Goal: Check status: Check status

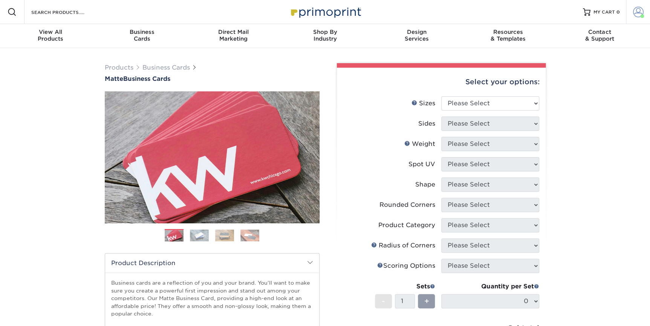
click at [636, 8] on span at bounding box center [638, 12] width 11 height 11
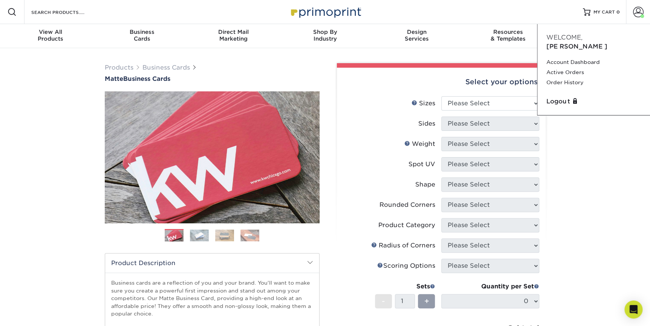
click at [508, 14] on div "Resources Menu Search Products Account [PERSON_NAME] Account Dashboard Active O…" at bounding box center [325, 12] width 650 height 24
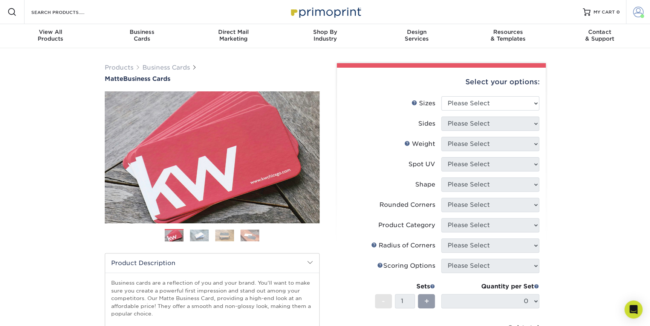
click at [637, 10] on span at bounding box center [638, 12] width 11 height 11
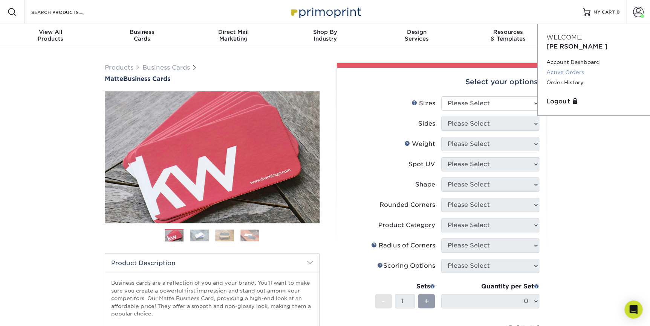
click at [566, 67] on link "Active Orders" at bounding box center [593, 72] width 95 height 10
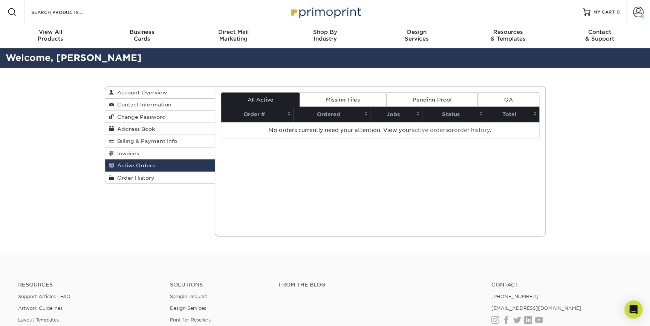
click at [158, 177] on link "Order History" at bounding box center [160, 178] width 110 height 12
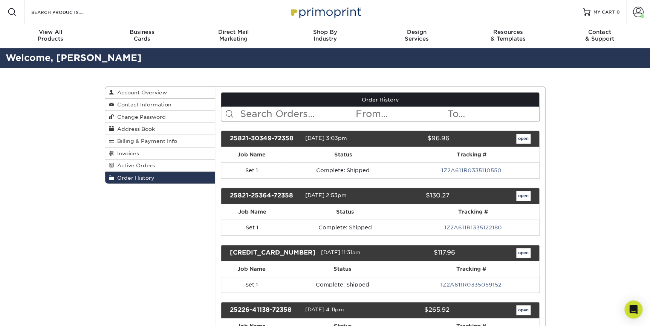
click at [453, 168] on link "1Z2A611R0335110550" at bounding box center [471, 171] width 60 height 6
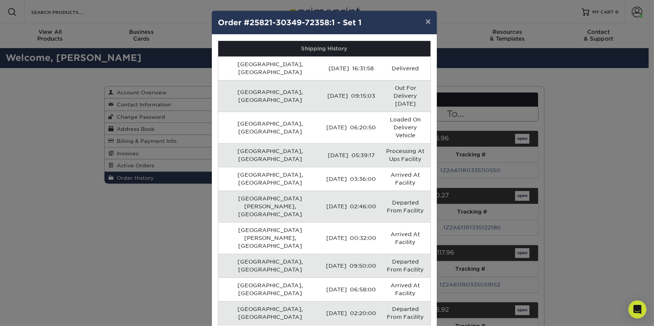
click at [163, 212] on div "× Order #25821-30349-72358:1 - Set 1 Shipping History Glenshaw, US 08/28/2025 1…" at bounding box center [327, 163] width 654 height 326
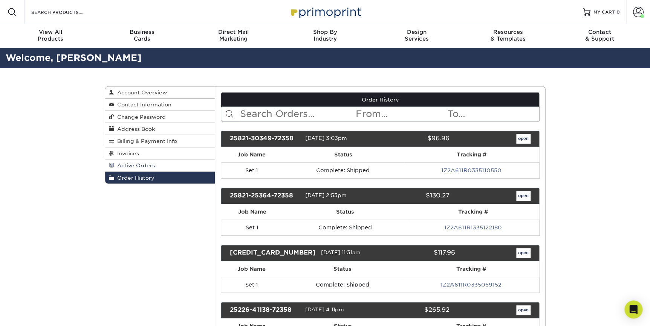
click at [137, 165] on span "Active Orders" at bounding box center [134, 166] width 41 height 6
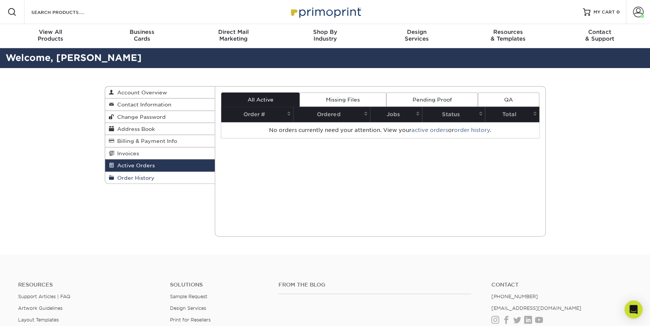
click at [132, 177] on span "Order History" at bounding box center [134, 178] width 40 height 6
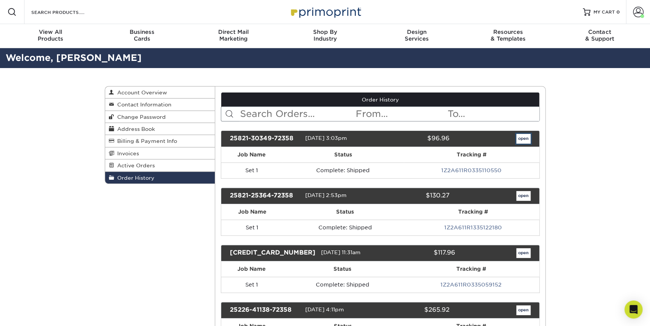
click at [519, 137] on link "open" at bounding box center [523, 139] width 14 height 10
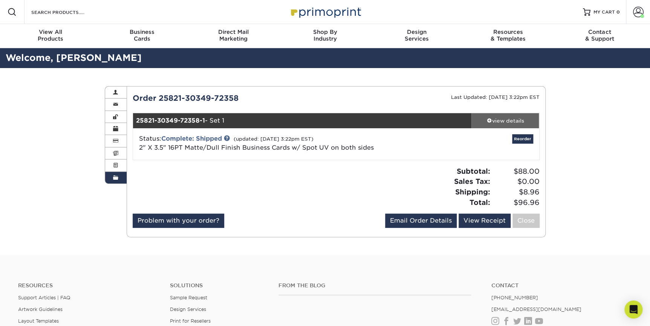
click at [507, 121] on div "view details" at bounding box center [505, 121] width 68 height 8
